Goal: Obtain resource: Download file/media

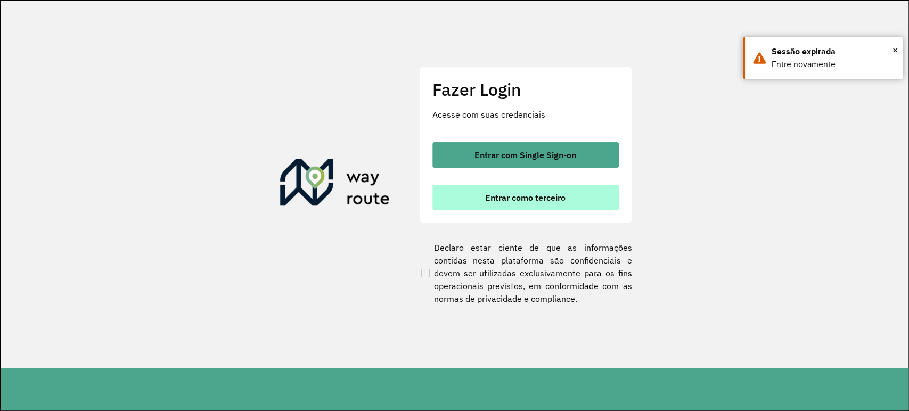
click at [529, 200] on span "Entrar como terceiro" at bounding box center [525, 197] width 80 height 9
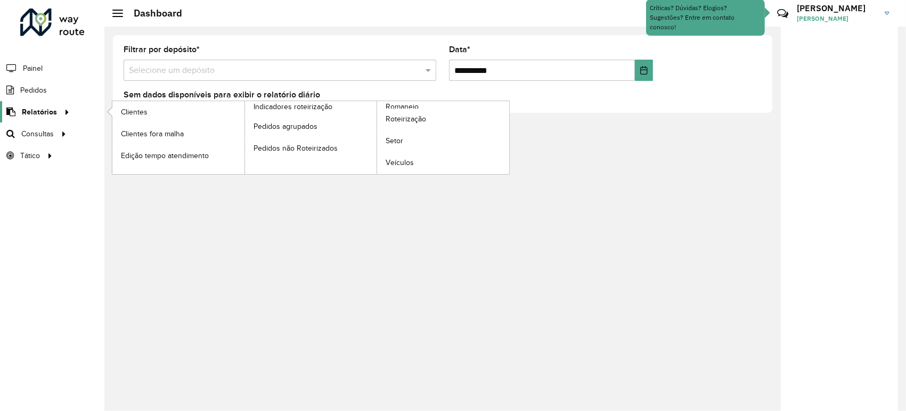
click at [62, 106] on icon at bounding box center [65, 111] width 9 height 16
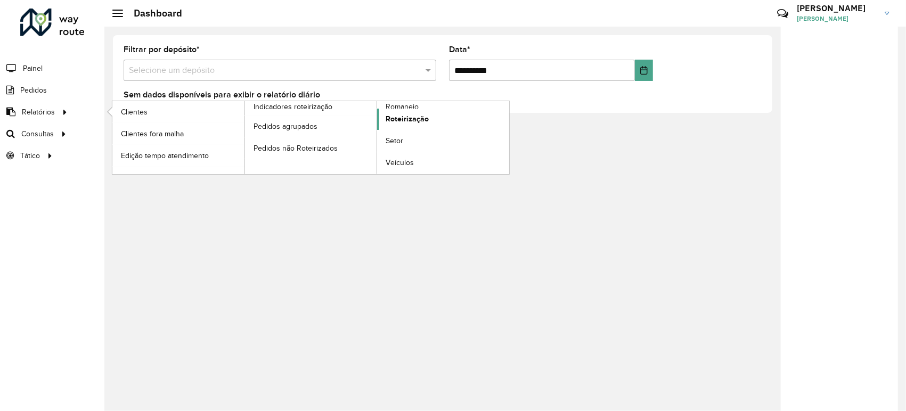
click at [405, 118] on span "Roteirização" at bounding box center [406, 118] width 43 height 11
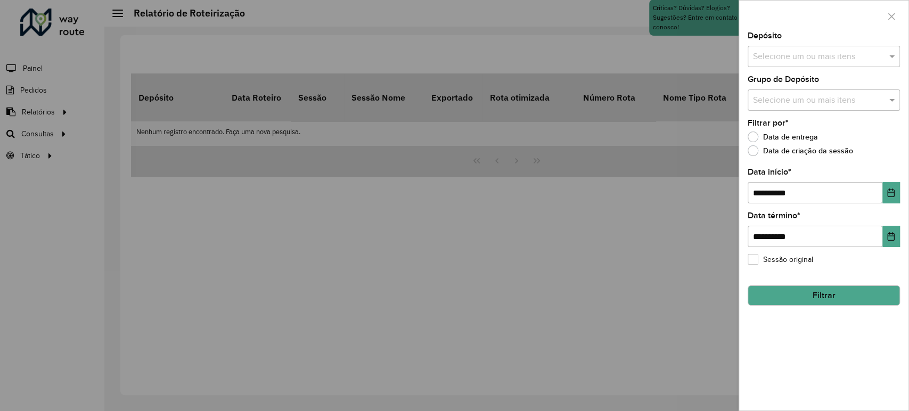
click at [765, 63] on input "text" at bounding box center [818, 57] width 136 height 13
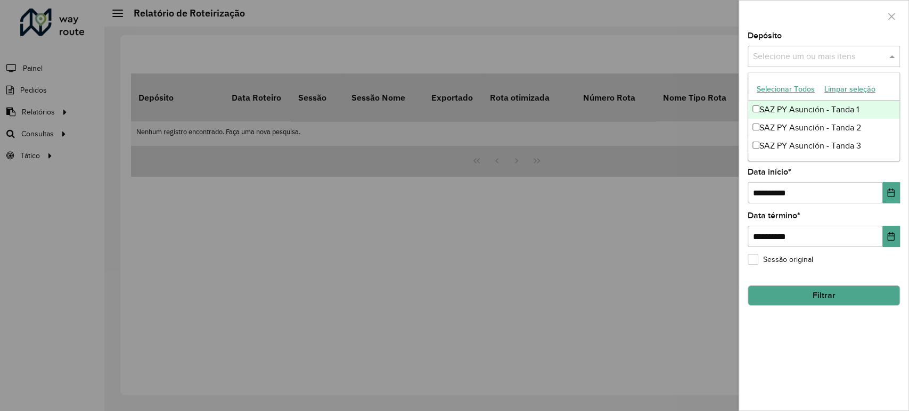
click at [782, 103] on div "SAZ PY Asunción - Tanda 1" at bounding box center [823, 110] width 151 height 18
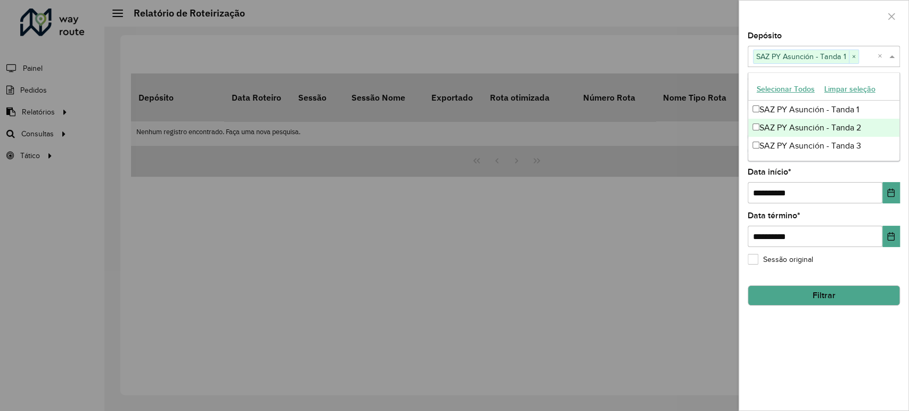
click at [784, 127] on div "SAZ PY Asunción - Tanda 2" at bounding box center [823, 128] width 151 height 18
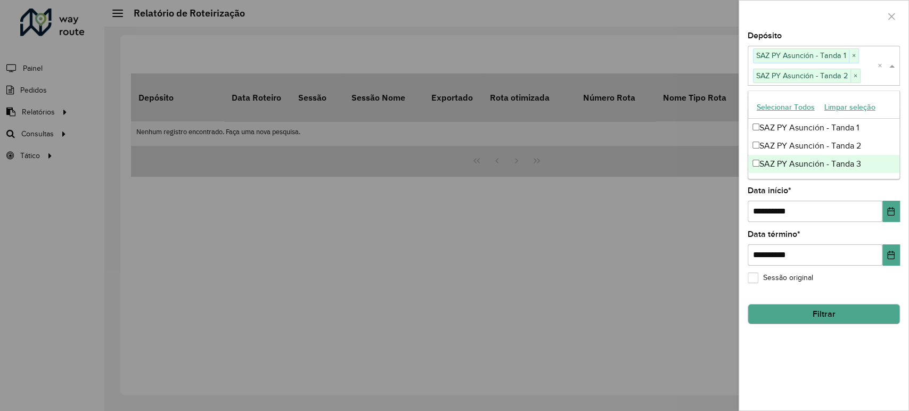
click at [778, 166] on div "SAZ PY Asunción - Tanda 3" at bounding box center [823, 164] width 151 height 18
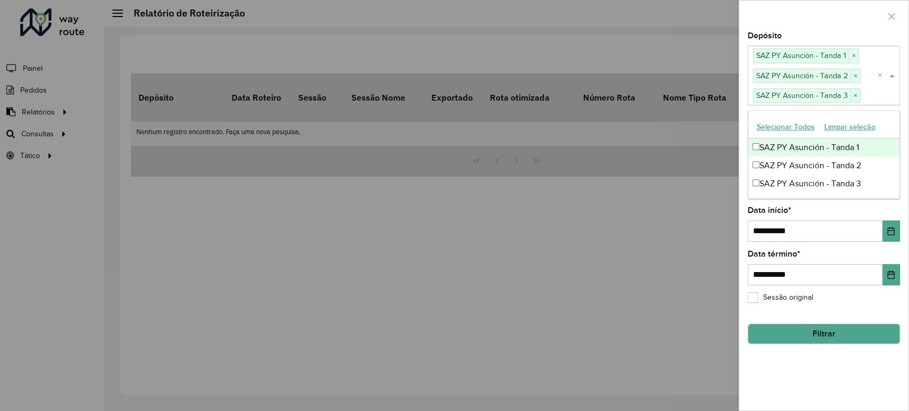
click at [798, 26] on div at bounding box center [823, 16] width 169 height 31
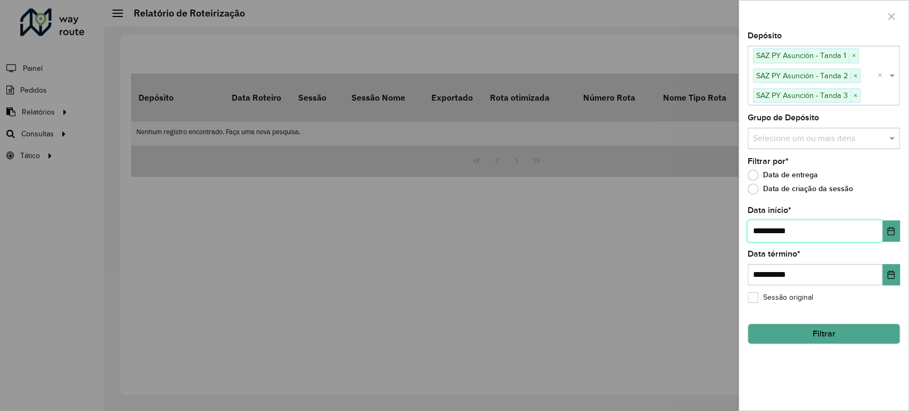
click at [760, 225] on input "**********" at bounding box center [815, 230] width 135 height 21
click at [762, 227] on input "**********" at bounding box center [815, 230] width 135 height 21
type input "**********"
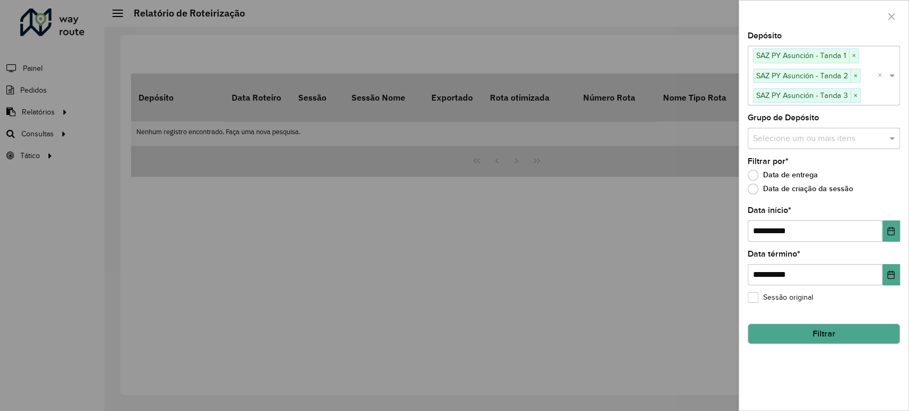
click at [807, 332] on button "Filtrar" at bounding box center [824, 334] width 152 height 20
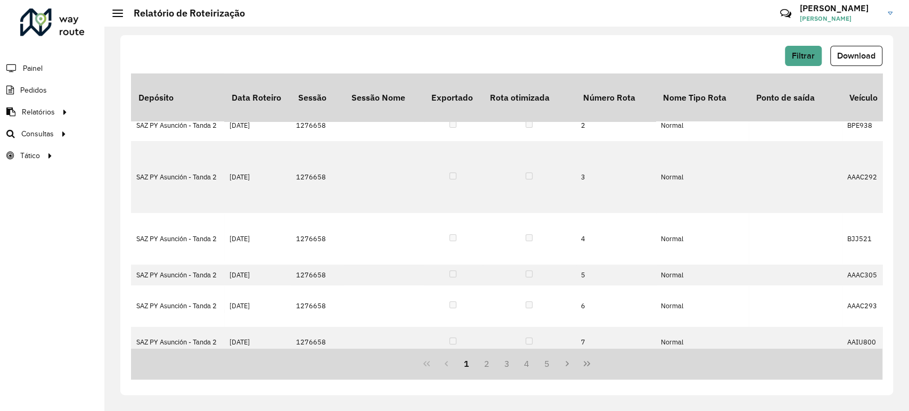
scroll to position [59, 0]
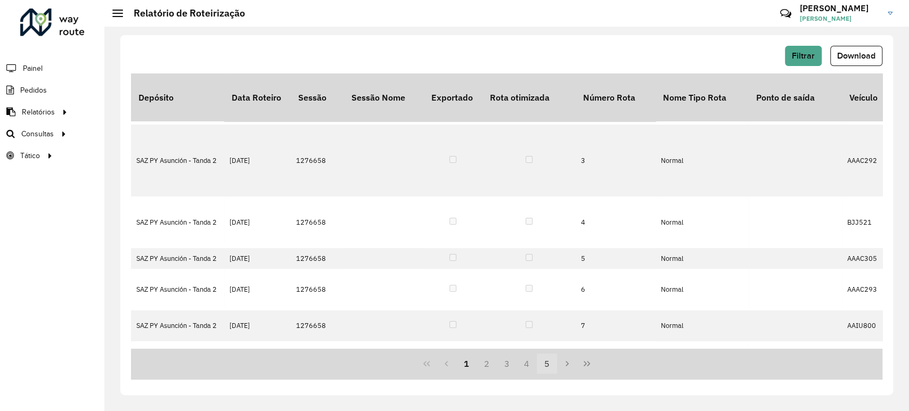
click at [545, 370] on button "5" at bounding box center [547, 364] width 20 height 20
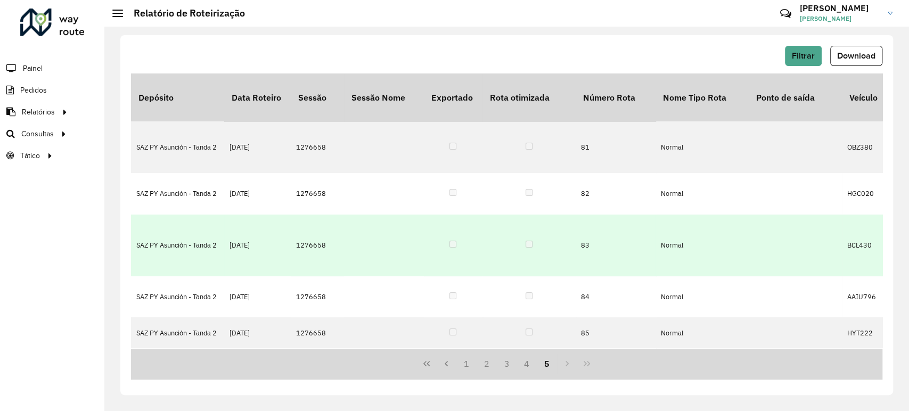
scroll to position [114, 0]
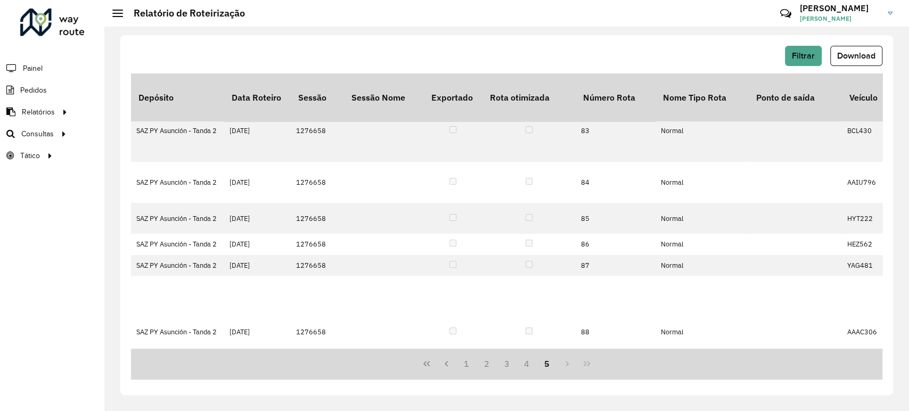
click at [567, 363] on div "1 2 3 4 5" at bounding box center [506, 363] width 751 height 31
click at [852, 60] on span "Download" at bounding box center [856, 55] width 38 height 9
click at [808, 59] on span "Filtrar" at bounding box center [803, 55] width 23 height 9
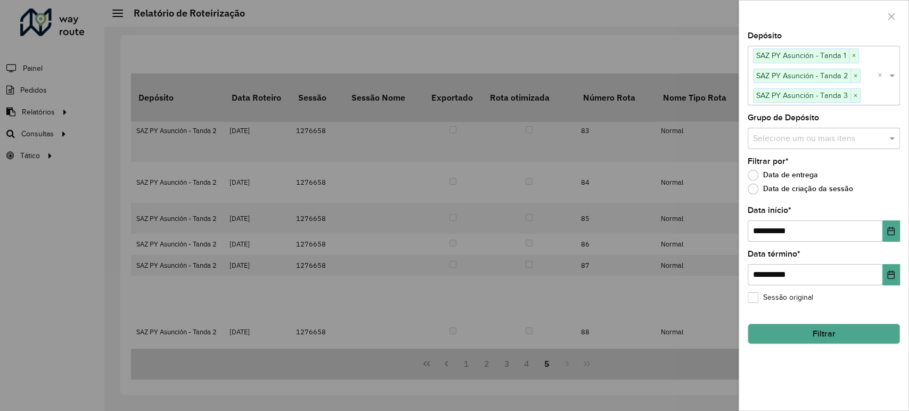
click at [816, 331] on button "Filtrar" at bounding box center [824, 334] width 152 height 20
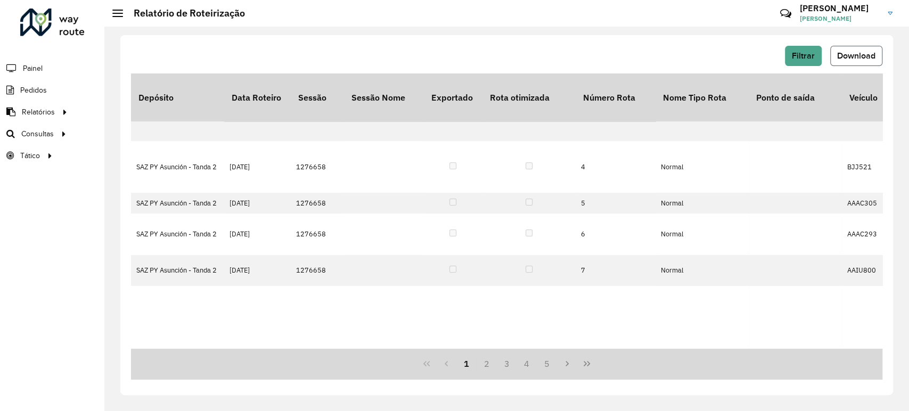
click at [865, 51] on span "Download" at bounding box center [856, 55] width 38 height 9
